Goal: Transaction & Acquisition: Book appointment/travel/reservation

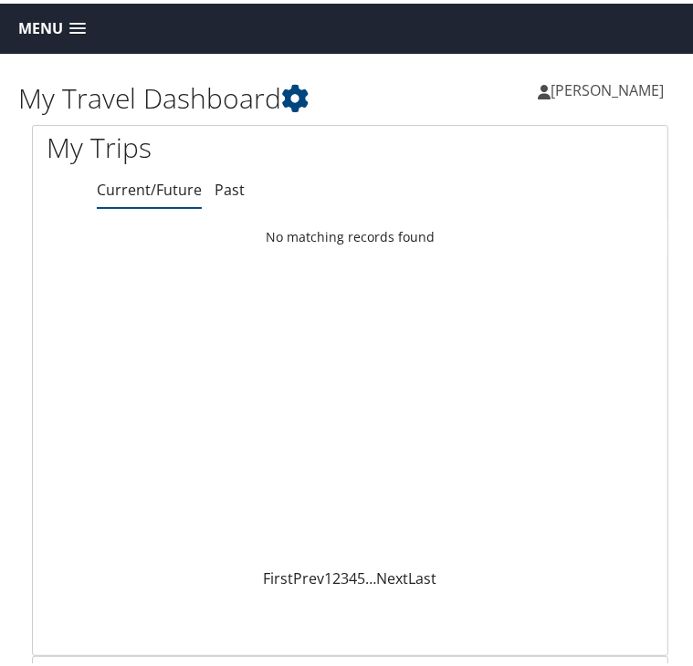
click at [61, 22] on span "Menu" at bounding box center [40, 24] width 45 height 17
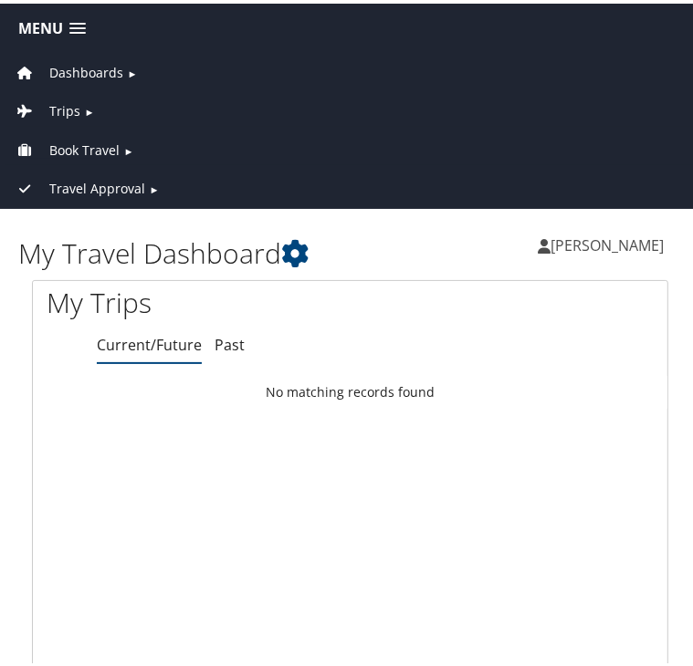
click at [83, 138] on span "Book Travel" at bounding box center [84, 147] width 70 height 20
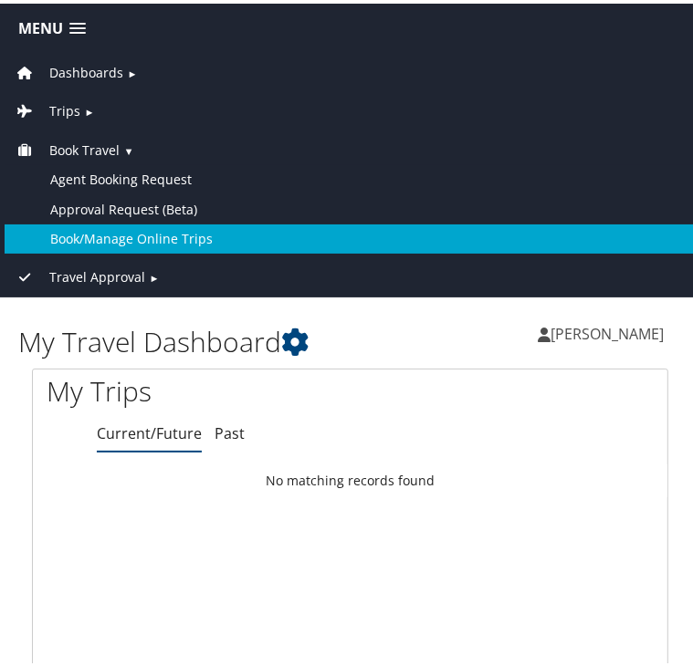
click at [86, 231] on link "Book/Manage Online Trips" at bounding box center [350, 235] width 691 height 29
